Goal: Task Accomplishment & Management: Manage account settings

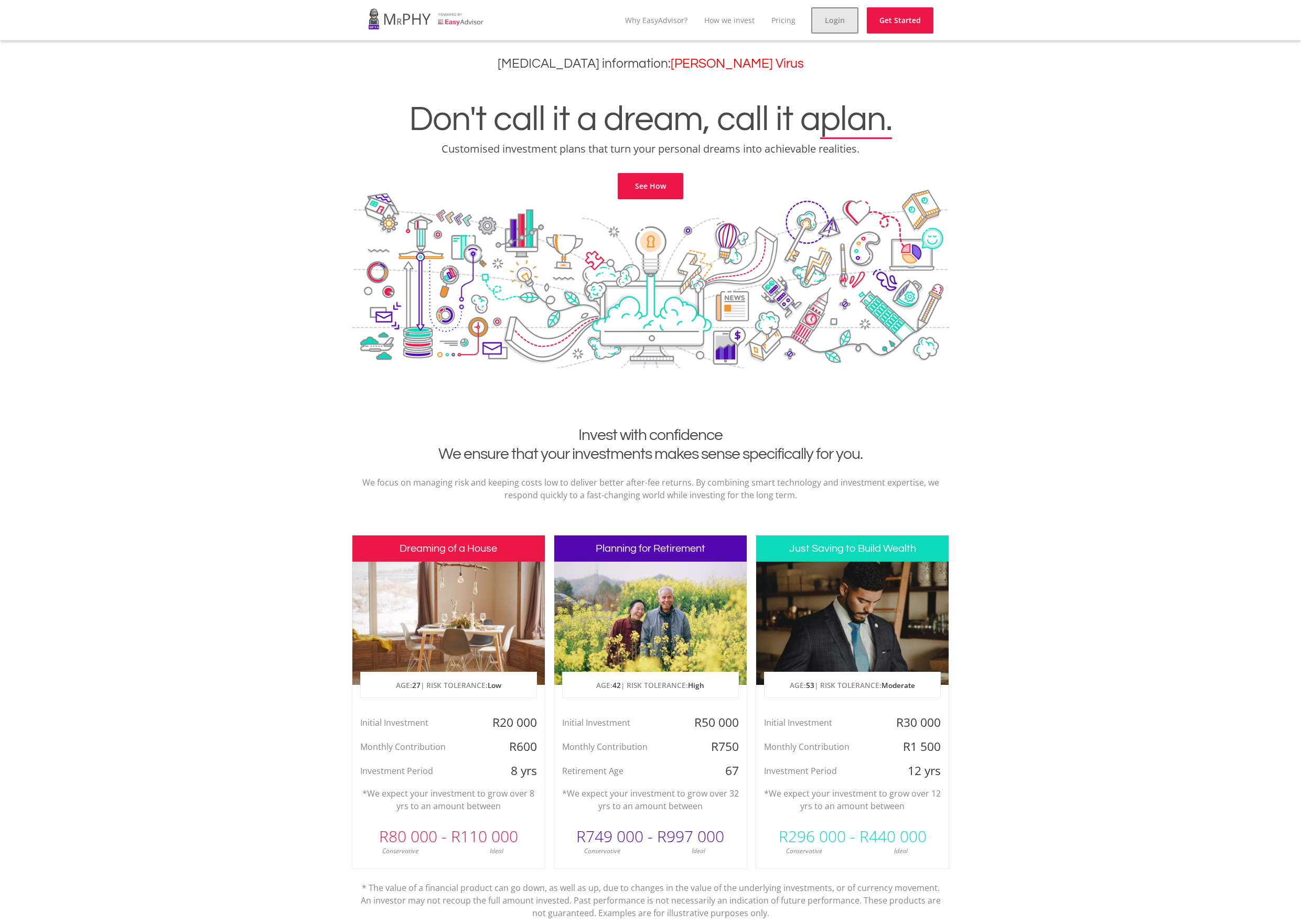
click at [850, 15] on link "Login" at bounding box center [835, 20] width 47 height 26
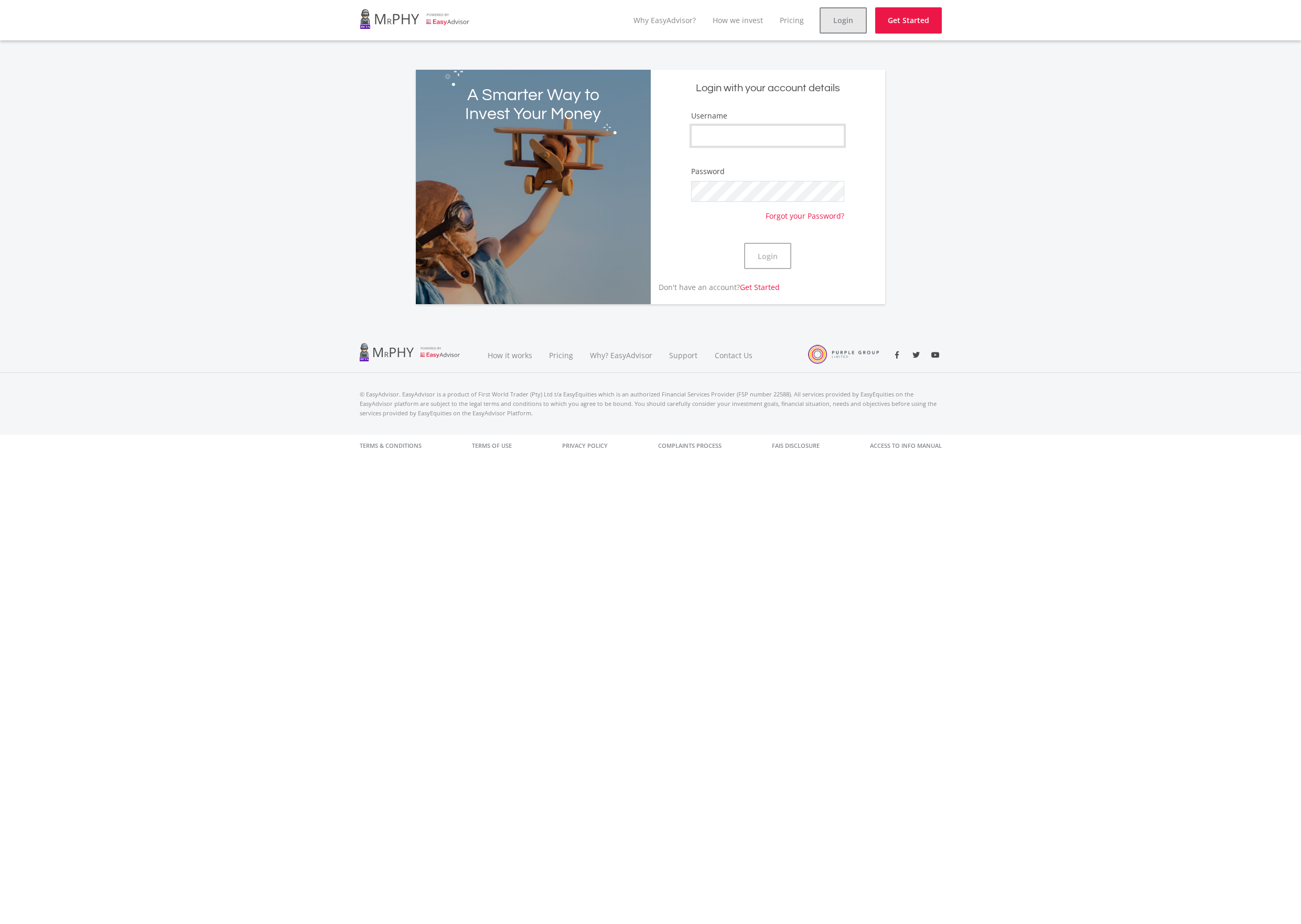
type input "Tristanee"
click at [767, 256] on button "Login" at bounding box center [767, 255] width 47 height 26
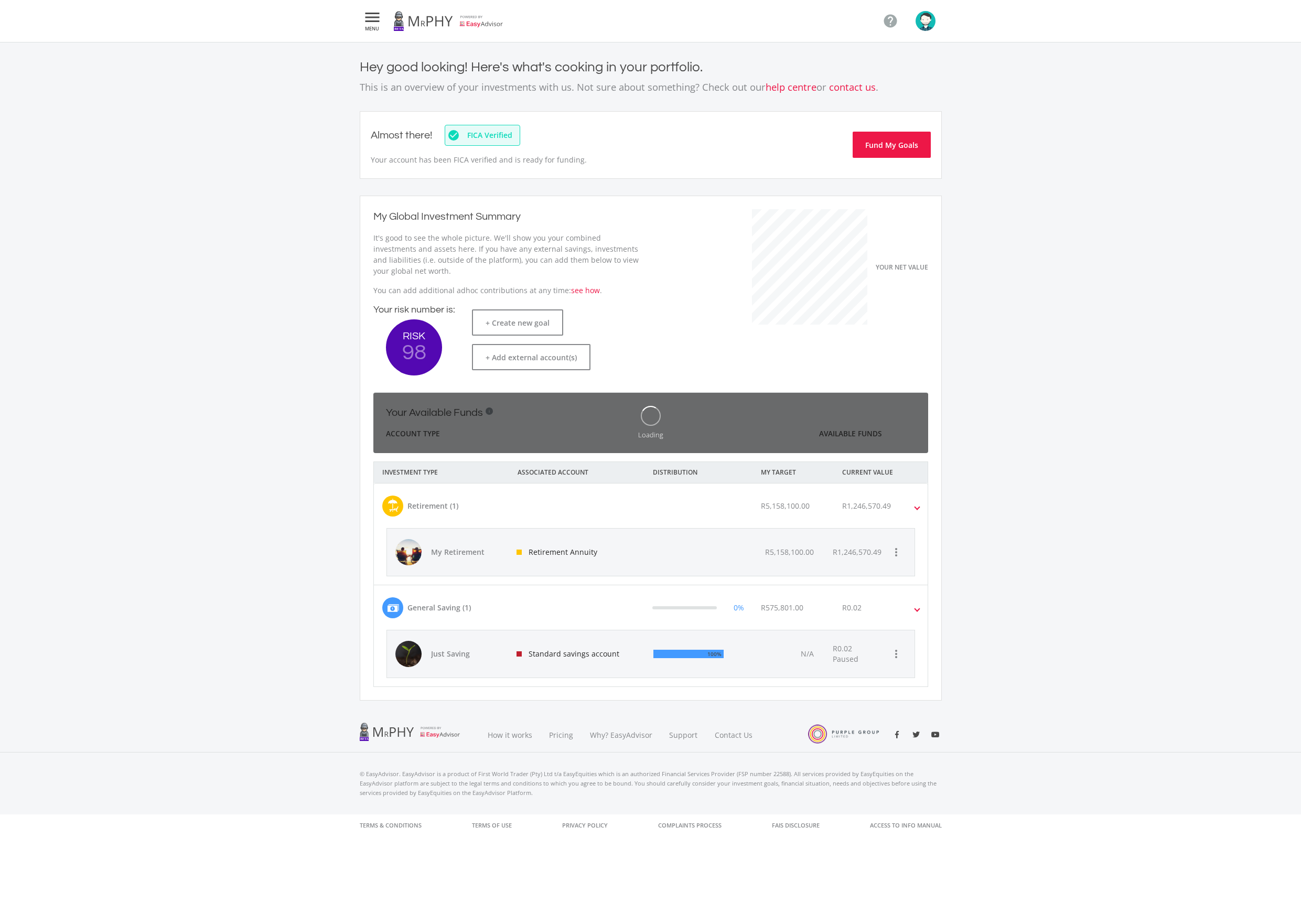
scroll to position [166, 288]
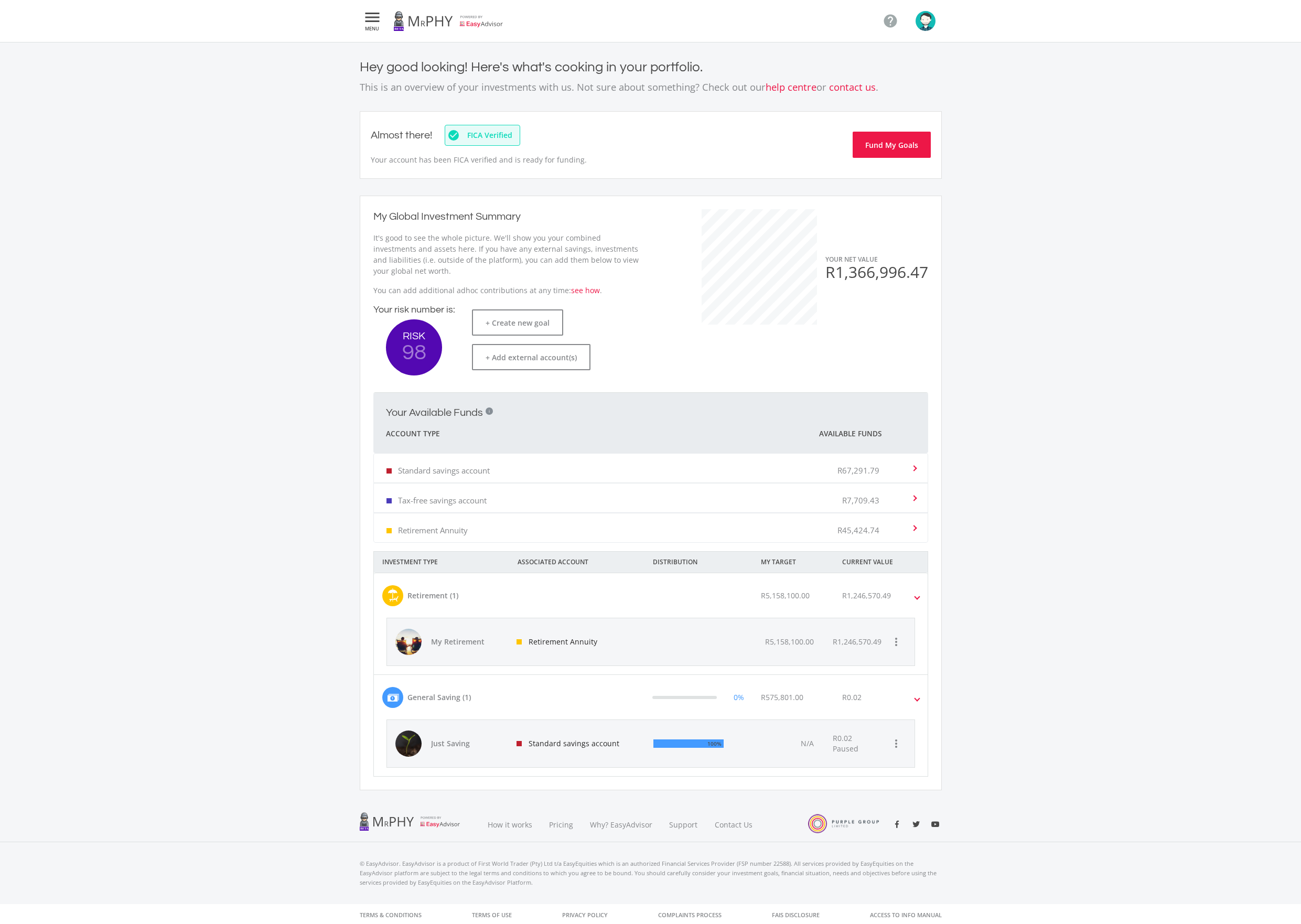
click at [566, 472] on div "Standard savings account R67,291.79" at bounding box center [648, 468] width 524 height 32
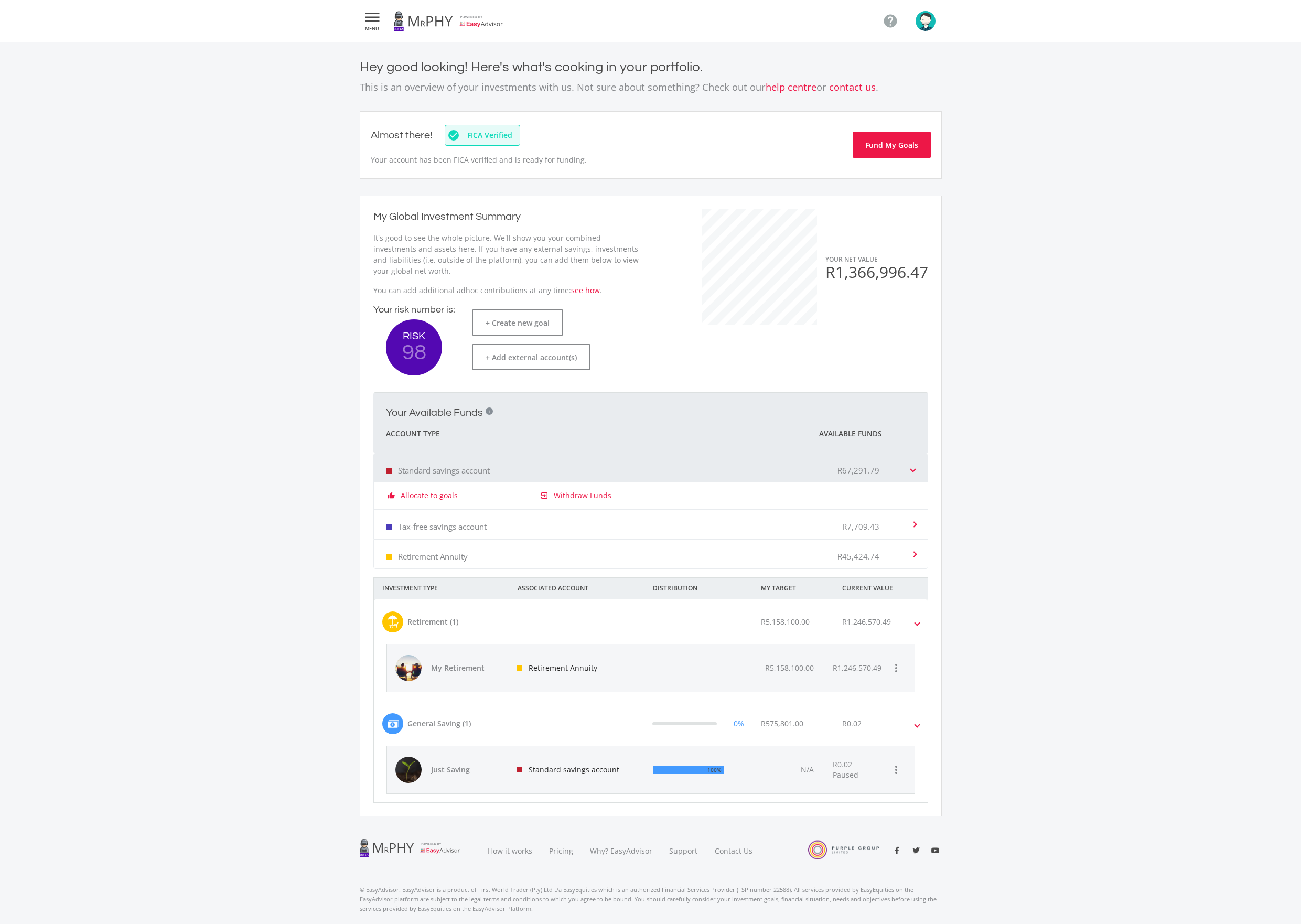
click at [577, 496] on link "Withdraw Funds" at bounding box center [582, 496] width 58 height 11
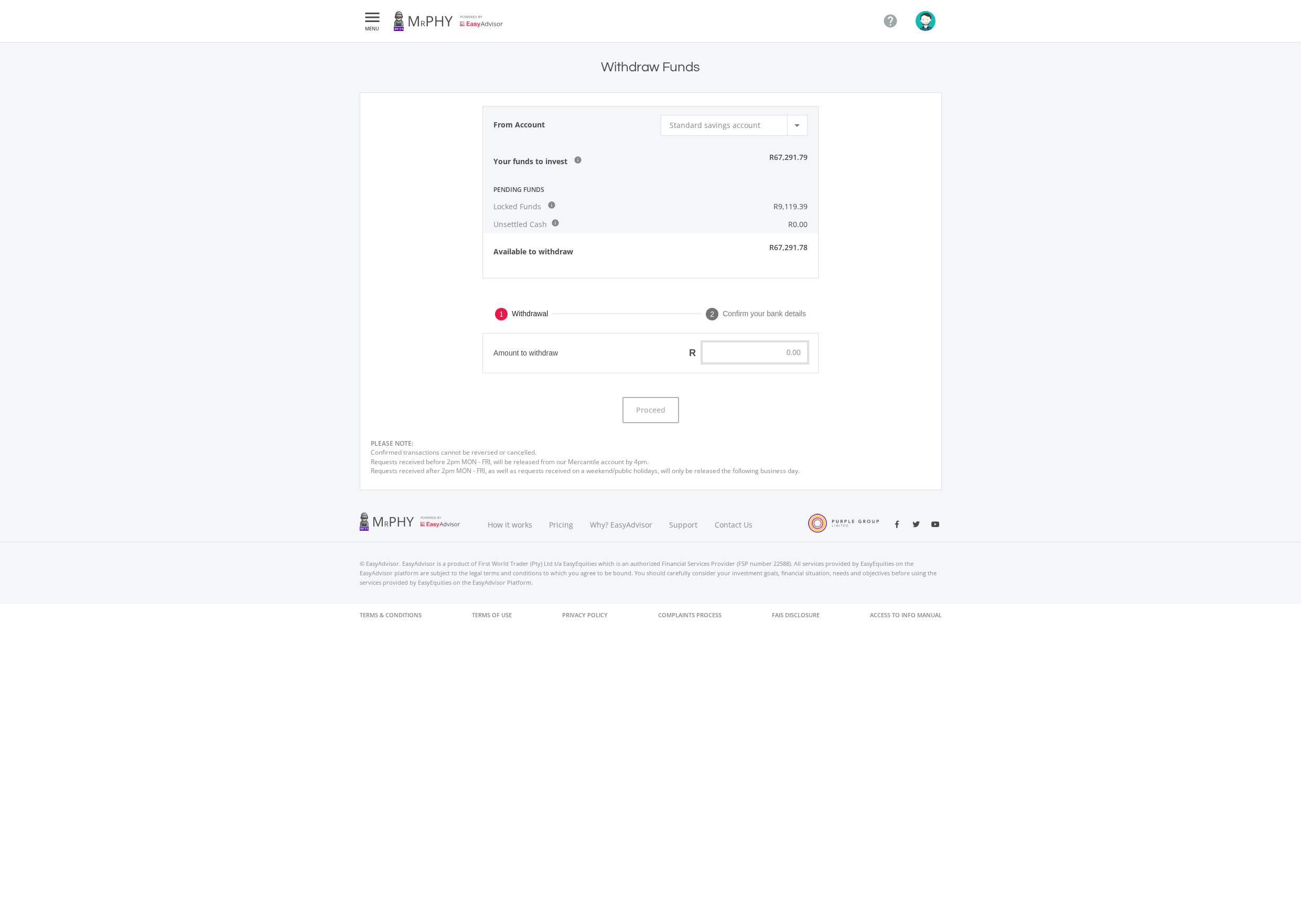
click at [757, 345] on input "text" at bounding box center [755, 352] width 105 height 21
drag, startPoint x: 770, startPoint y: 155, endPoint x: 815, endPoint y: 157, distance: 45.0
click at [815, 155] on div "R67,291.79" at bounding box center [748, 161] width 139 height 37
copy div "R67,291.79"
drag, startPoint x: 767, startPoint y: 350, endPoint x: 772, endPoint y: 349, distance: 5.1
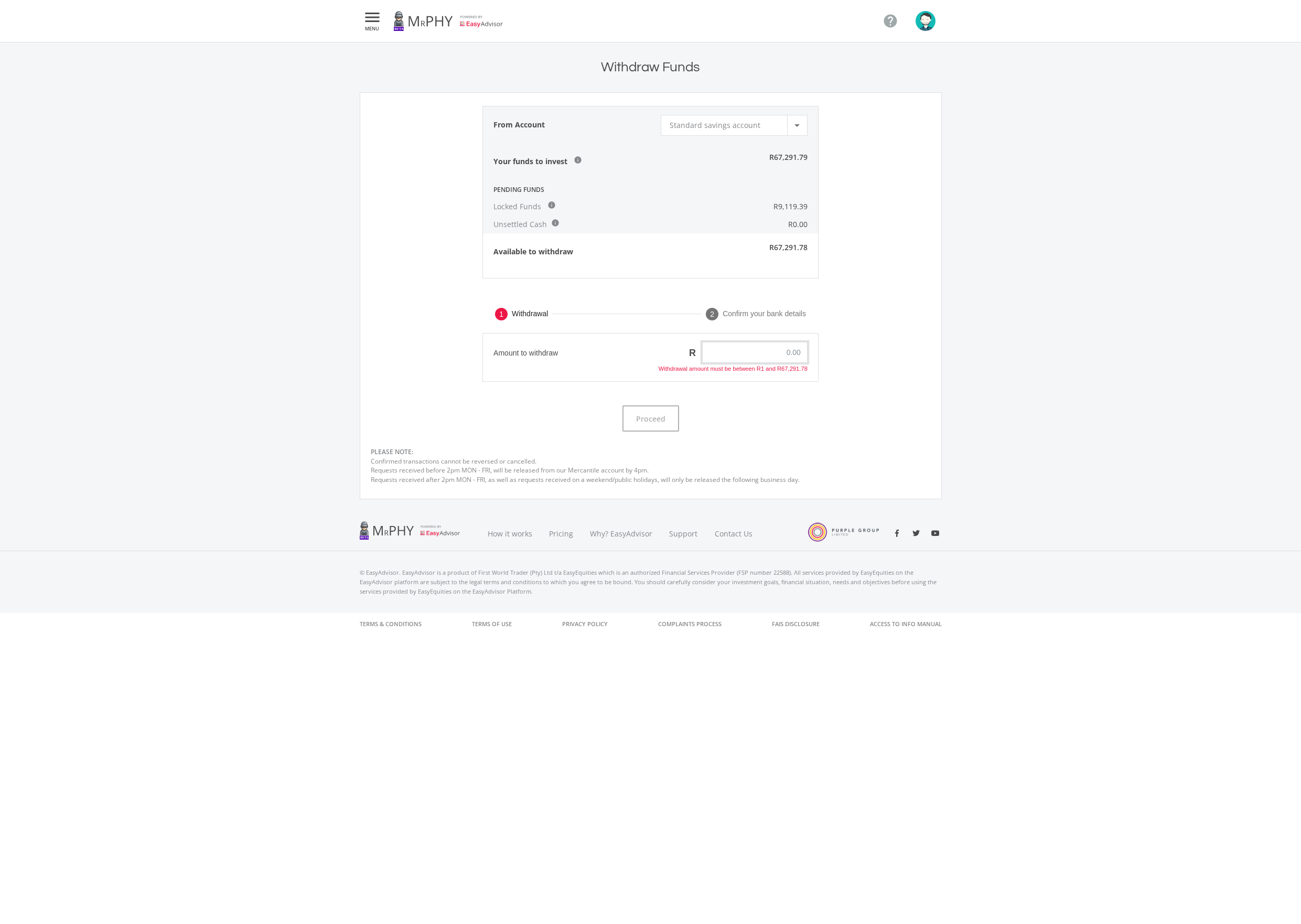
click at [768, 348] on input "text" at bounding box center [755, 352] width 105 height 21
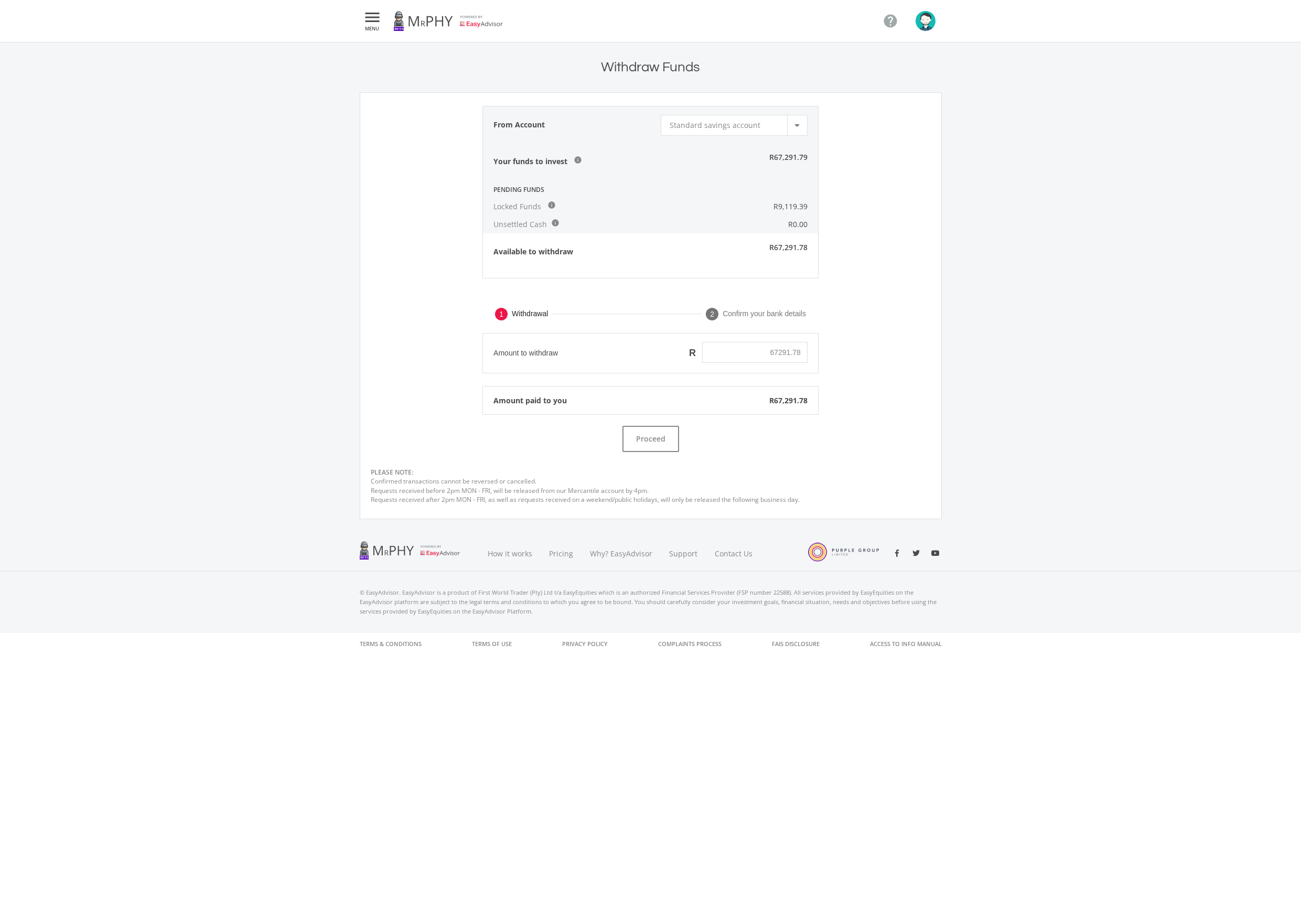
type input "67,291.78"
click at [881, 319] on div "1 Withdrawal 2 Confirm your bank details" at bounding box center [650, 314] width 560 height 38
click at [651, 442] on button "Proceed" at bounding box center [650, 438] width 57 height 26
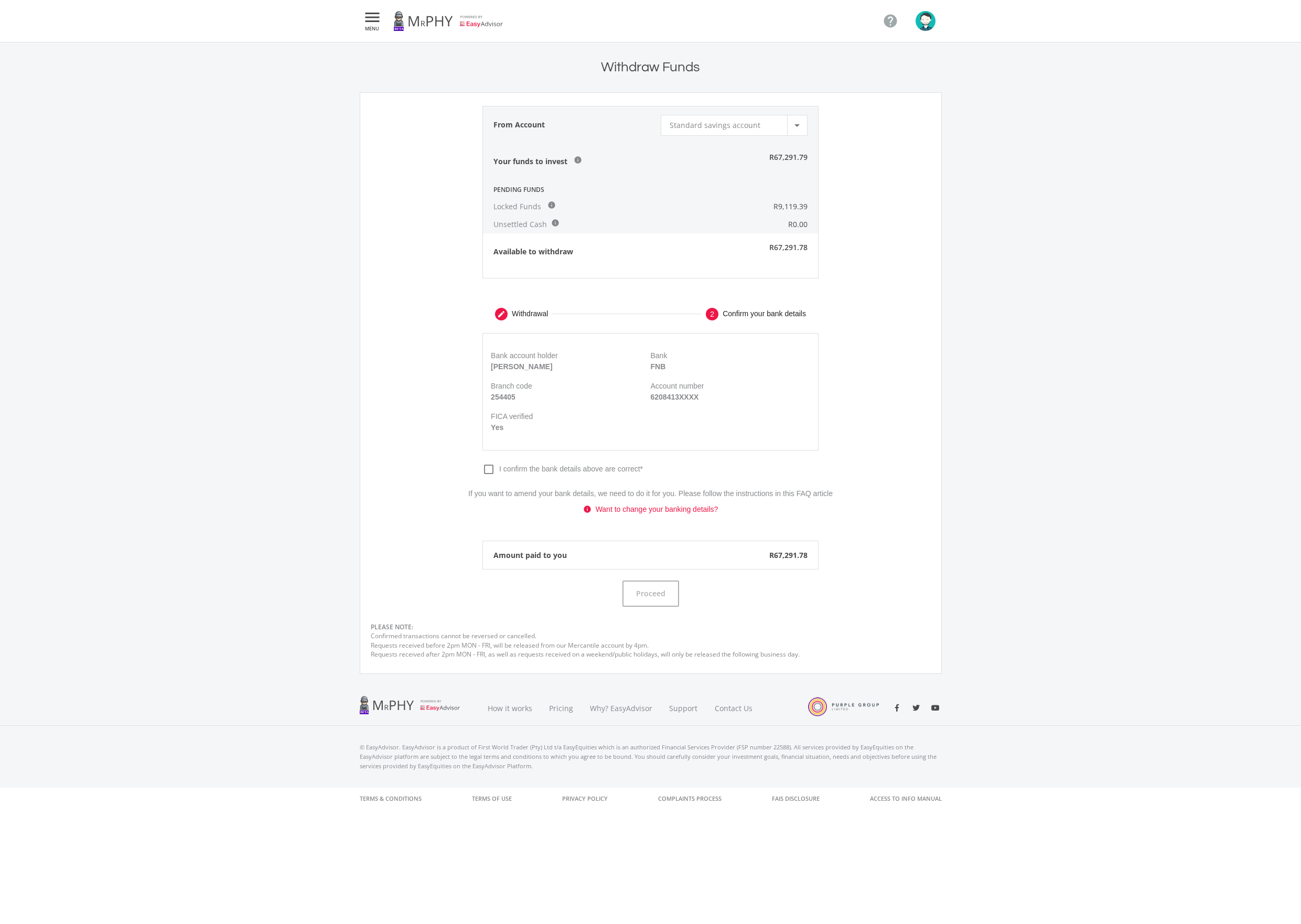
click at [490, 469] on icon "check_box_outline_blank" at bounding box center [488, 469] width 13 height 13
click at [482, 463] on input "check_box_outline_blank check_box I confirm the bank details above are correct*" at bounding box center [482, 463] width 0 height 0
click at [653, 597] on button "Proceed" at bounding box center [650, 593] width 57 height 26
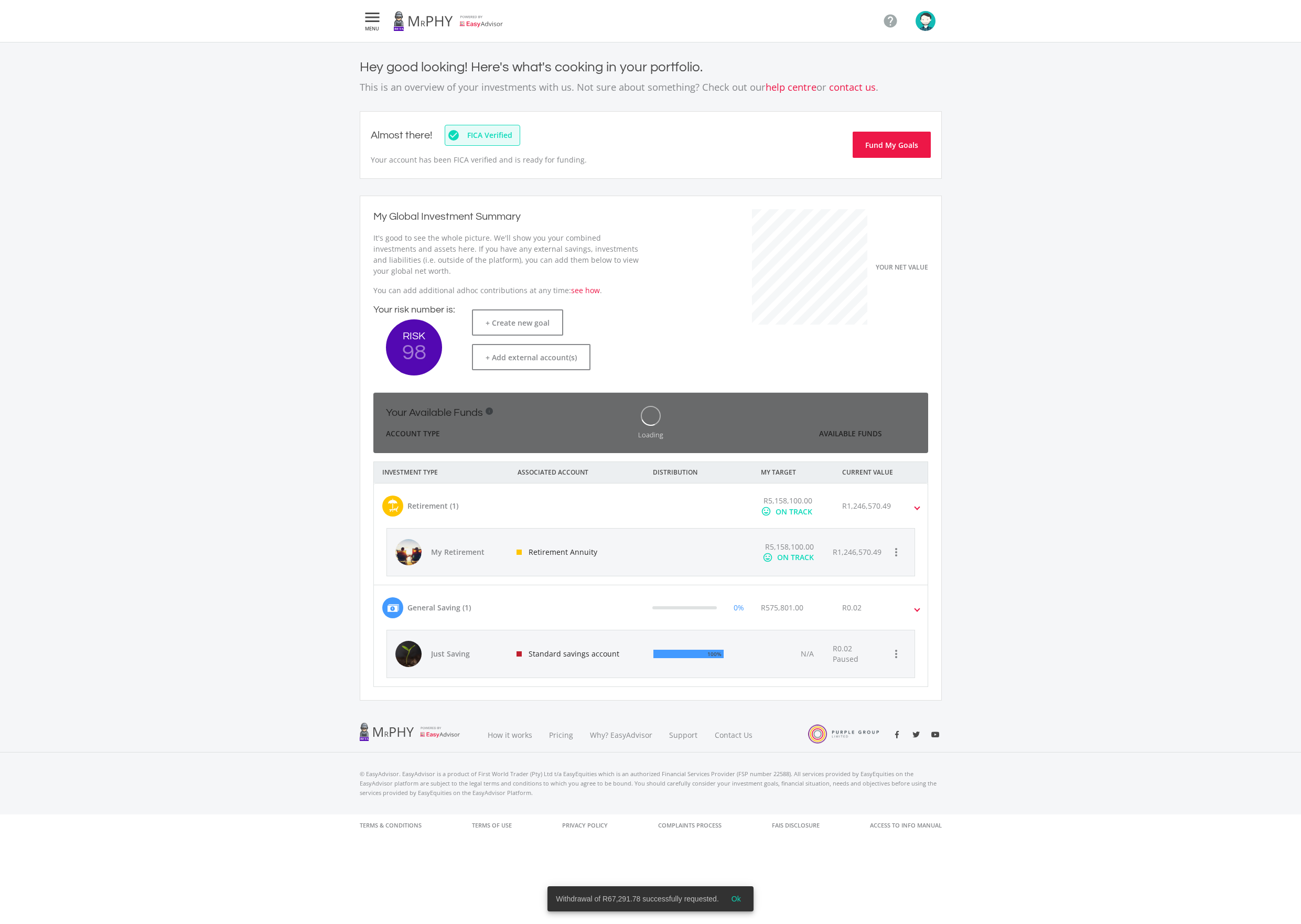
scroll to position [166, 288]
